Goal: Information Seeking & Learning: Learn about a topic

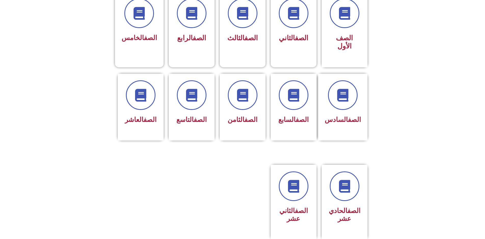
scroll to position [153, 0]
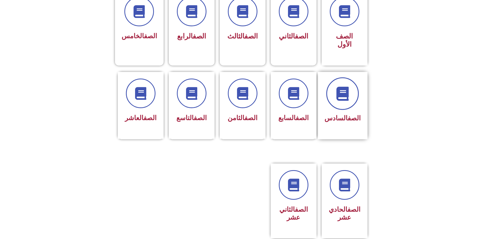
click at [348, 86] on icon at bounding box center [342, 93] width 14 height 14
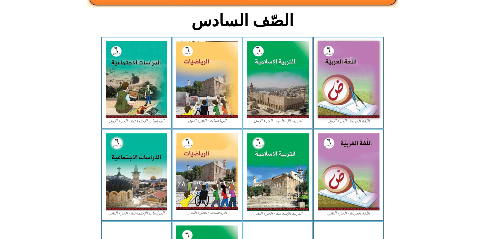
scroll to position [127, 0]
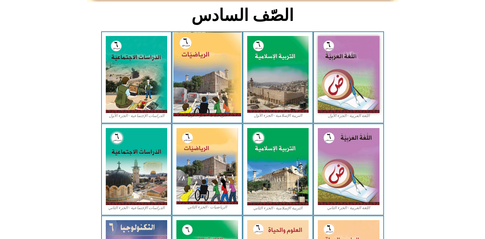
click at [203, 57] on img at bounding box center [207, 74] width 68 height 84
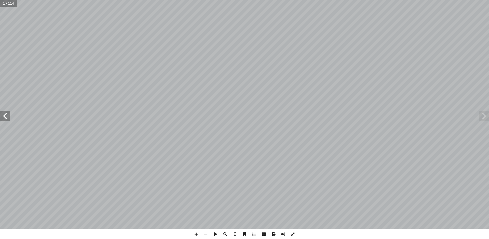
click at [4, 115] on span at bounding box center [5, 116] width 10 height 10
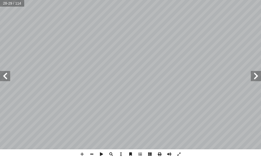
click at [255, 76] on span at bounding box center [256, 76] width 10 height 10
